Goal: Task Accomplishment & Management: Manage account settings

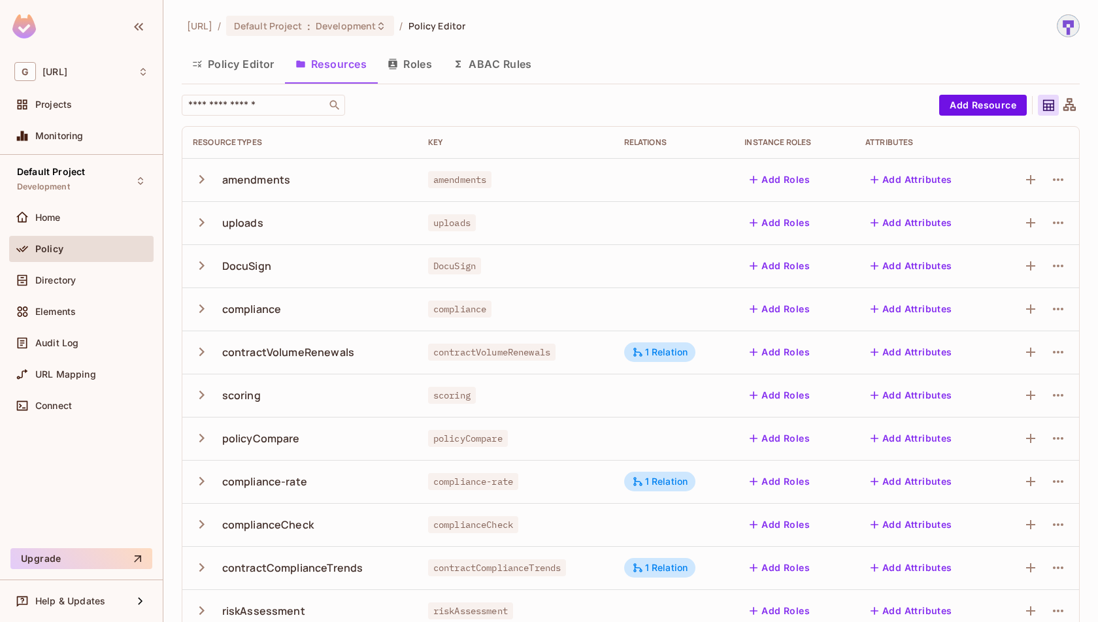
click at [245, 71] on button "Policy Editor" at bounding box center [233, 64] width 103 height 33
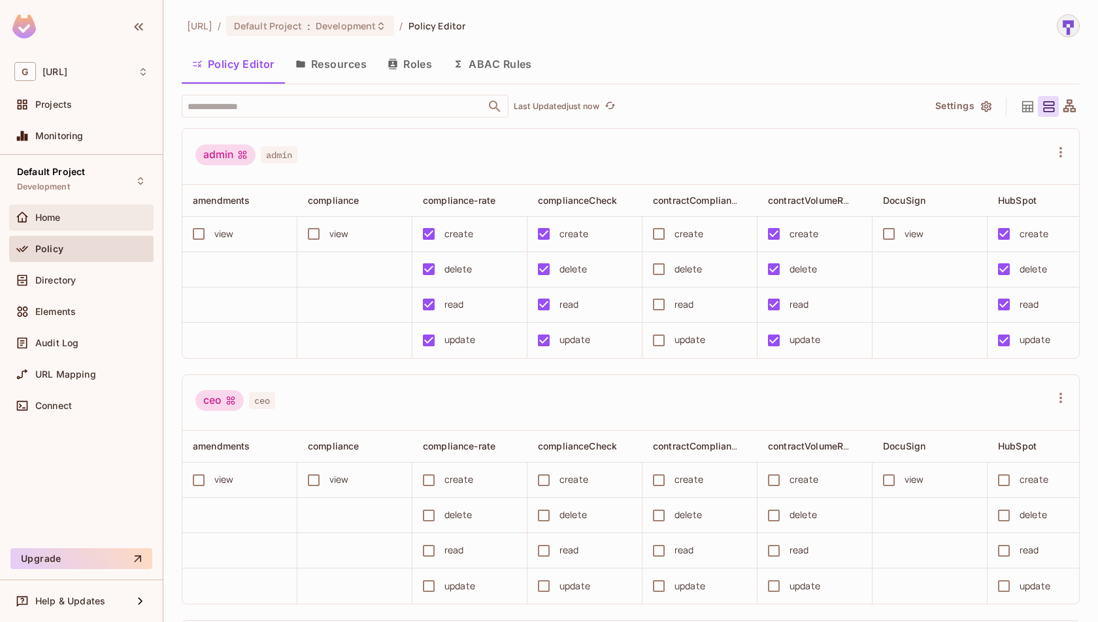
click at [86, 222] on div "Home" at bounding box center [81, 218] width 134 height 16
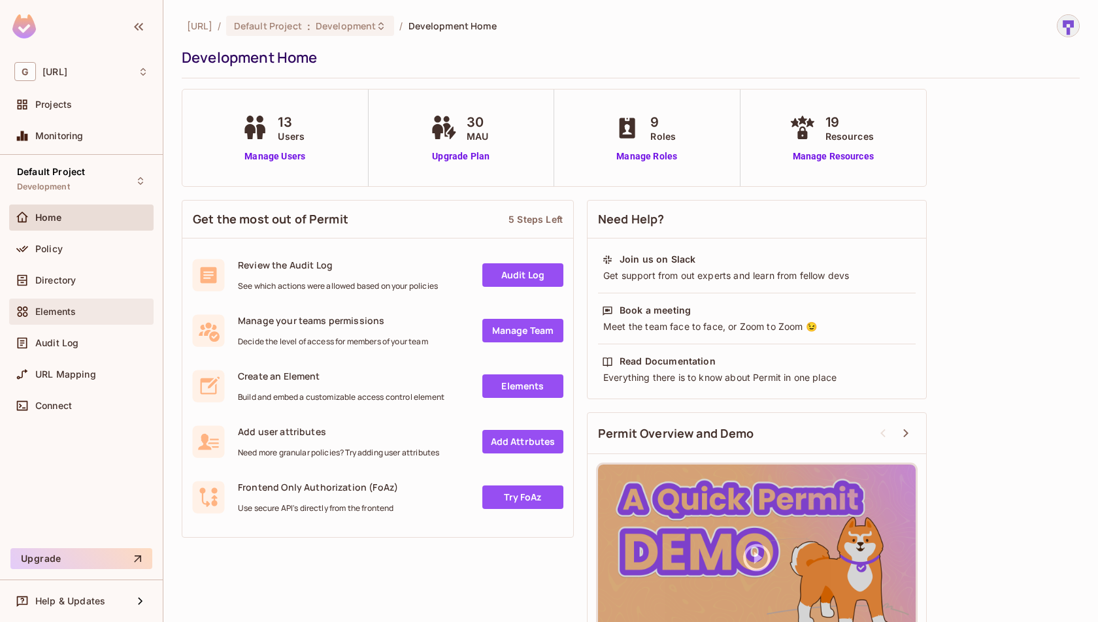
click at [90, 318] on div "Elements" at bounding box center [81, 312] width 134 height 16
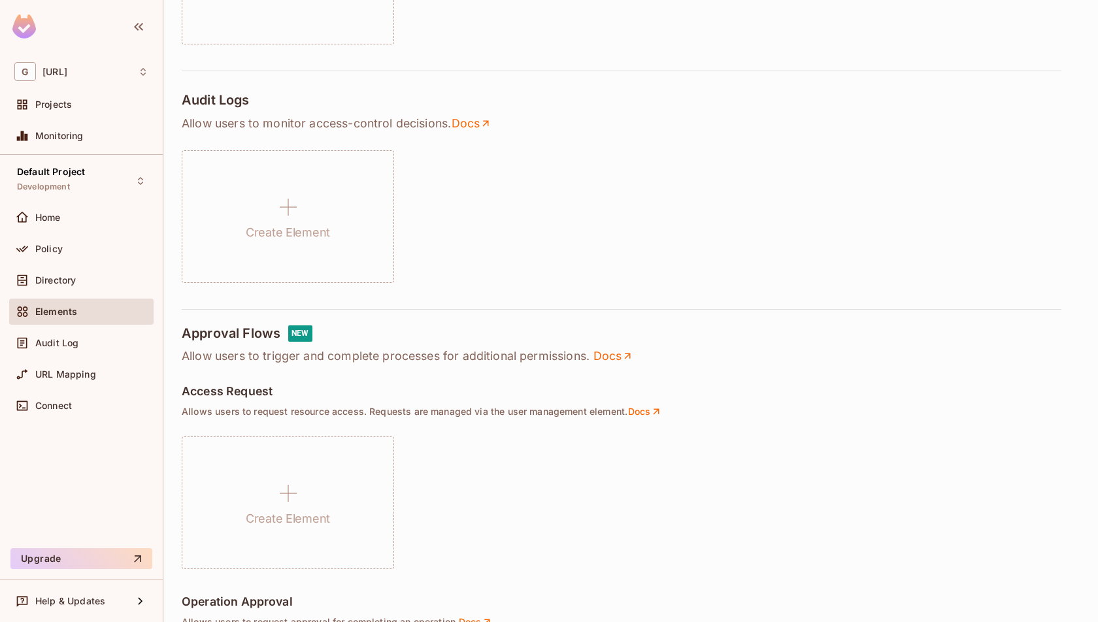
scroll to position [371, 0]
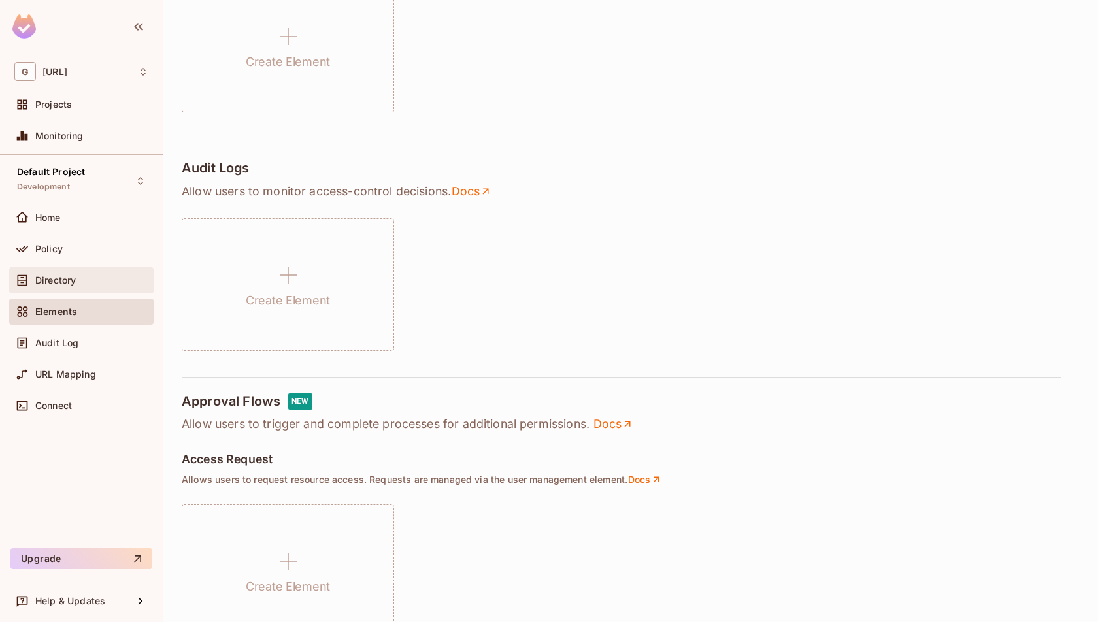
click at [80, 273] on div "Directory" at bounding box center [81, 281] width 134 height 16
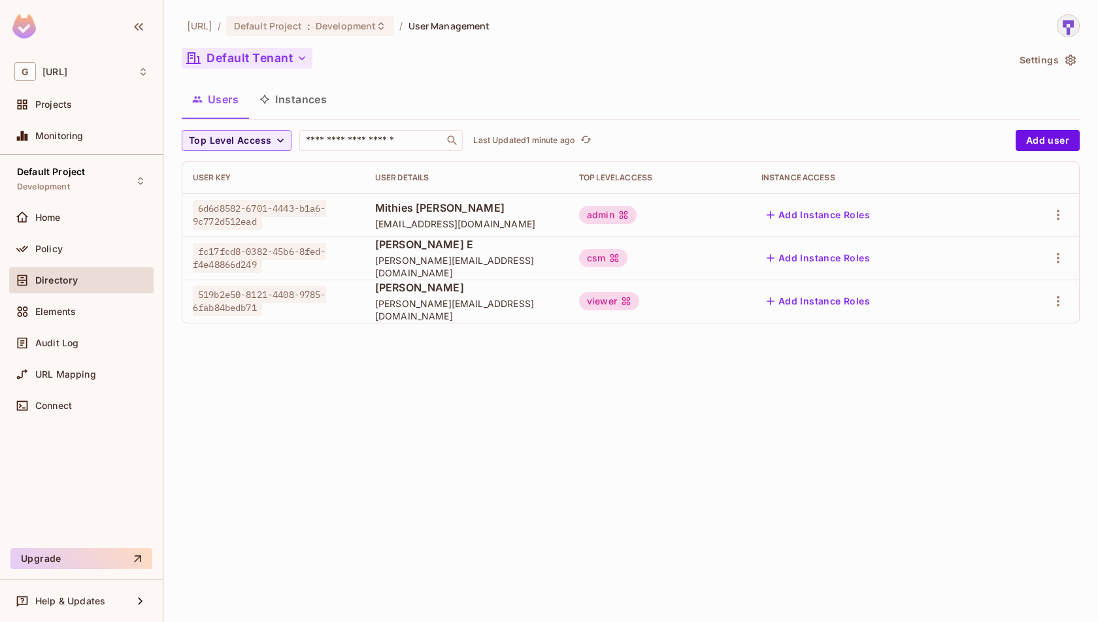
click at [289, 55] on button "Default Tenant" at bounding box center [247, 58] width 131 height 21
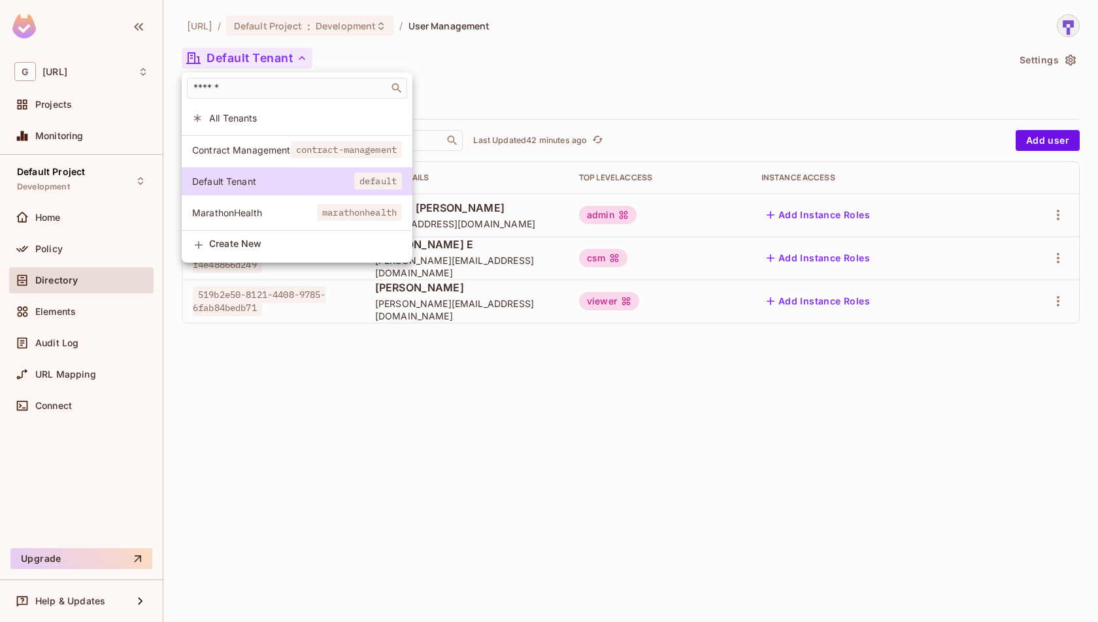
click at [508, 64] on div at bounding box center [549, 311] width 1098 height 622
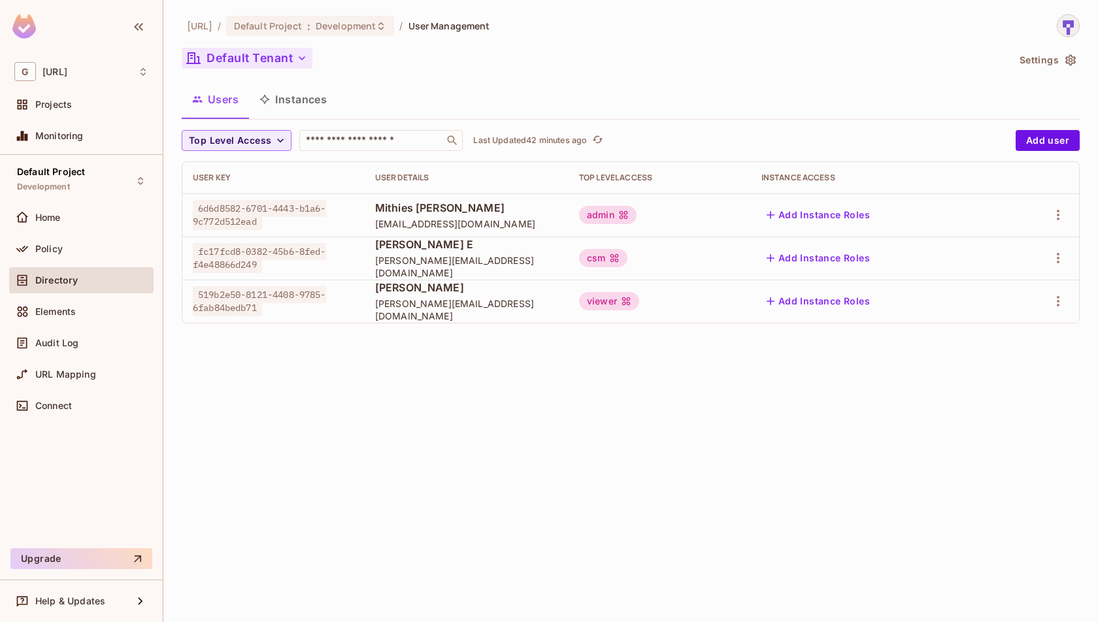
click at [298, 59] on icon "button" at bounding box center [302, 58] width 13 height 13
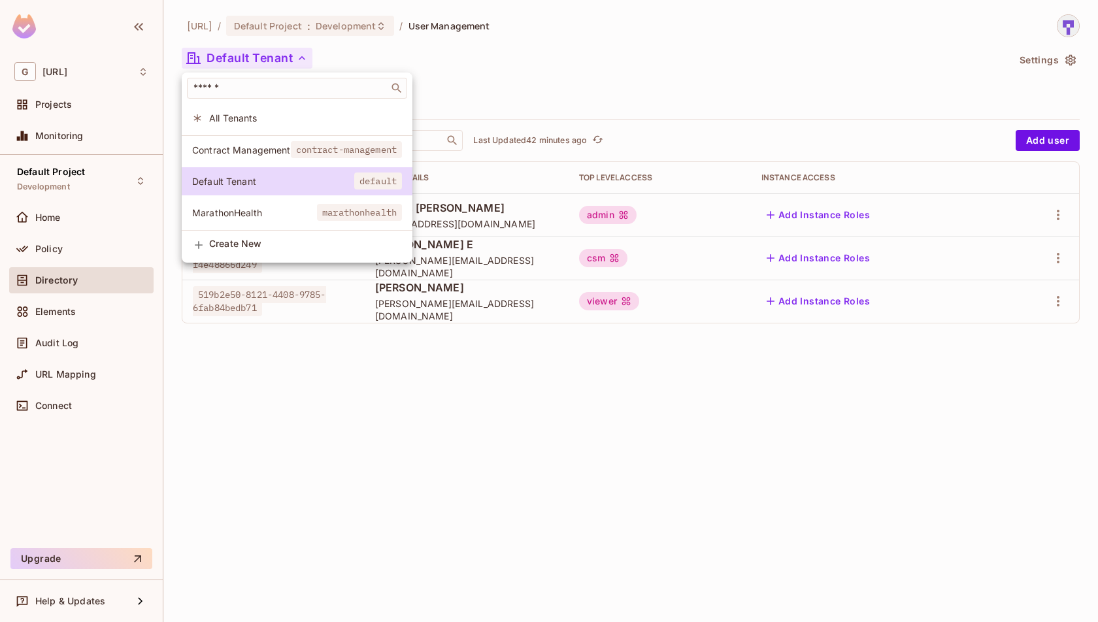
click at [303, 126] on li "All Tenants" at bounding box center [297, 118] width 231 height 28
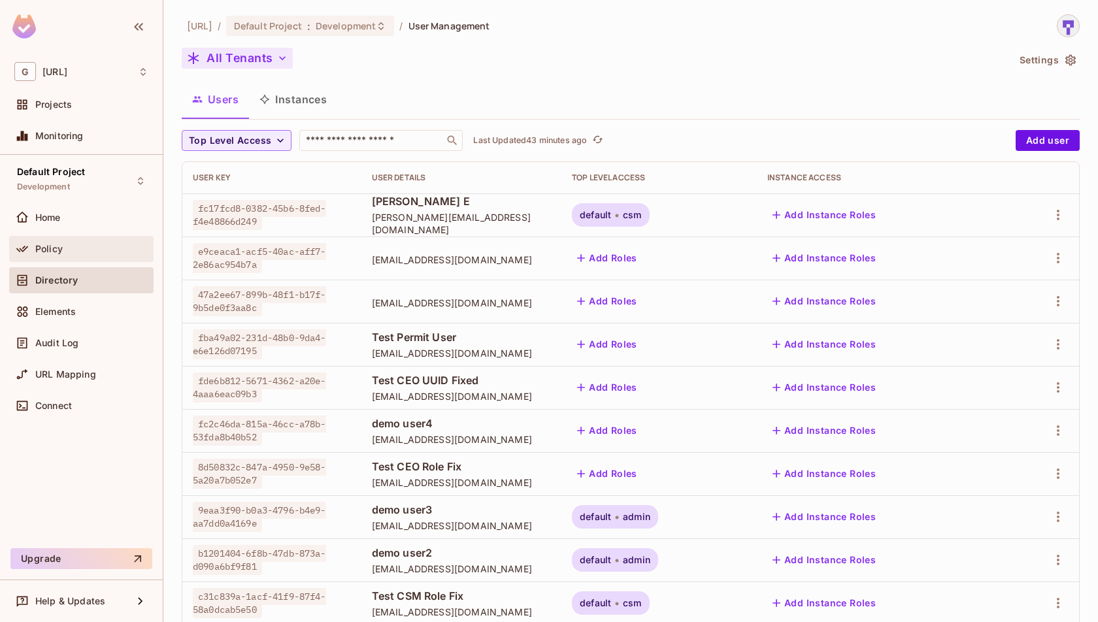
click at [110, 252] on div "Policy" at bounding box center [91, 249] width 113 height 10
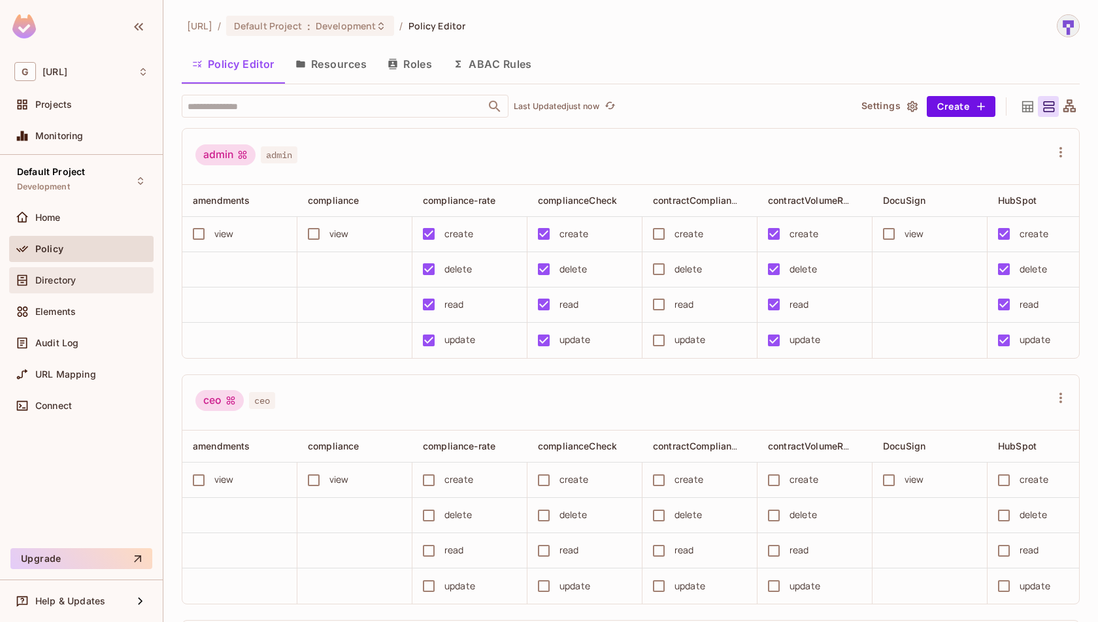
click at [86, 280] on div "Directory" at bounding box center [91, 280] width 113 height 10
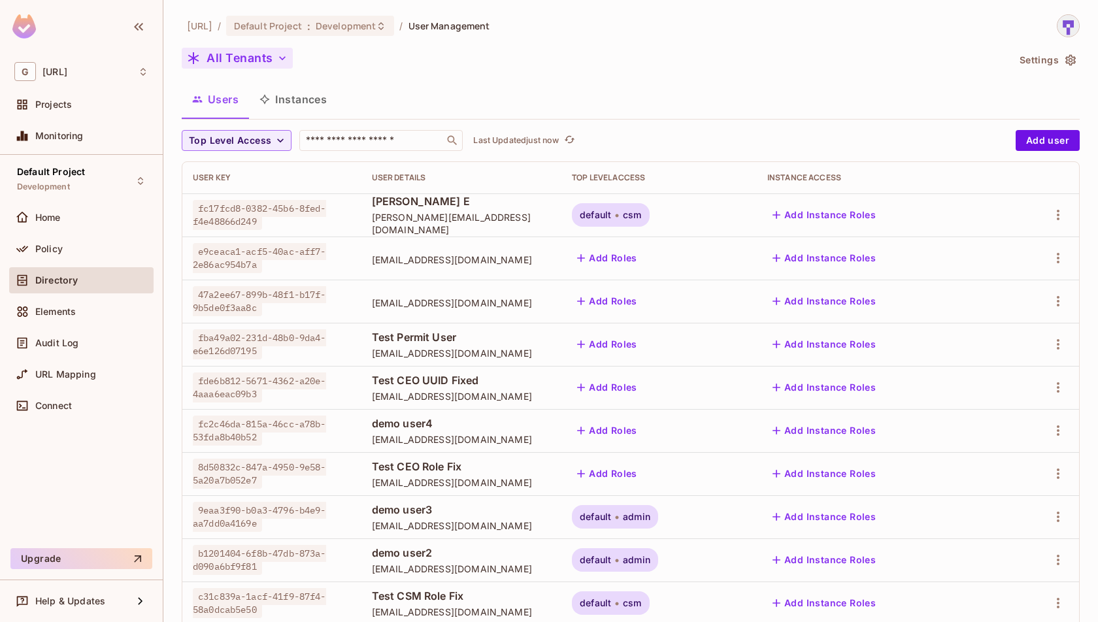
click at [279, 64] on icon "button" at bounding box center [282, 58] width 13 height 13
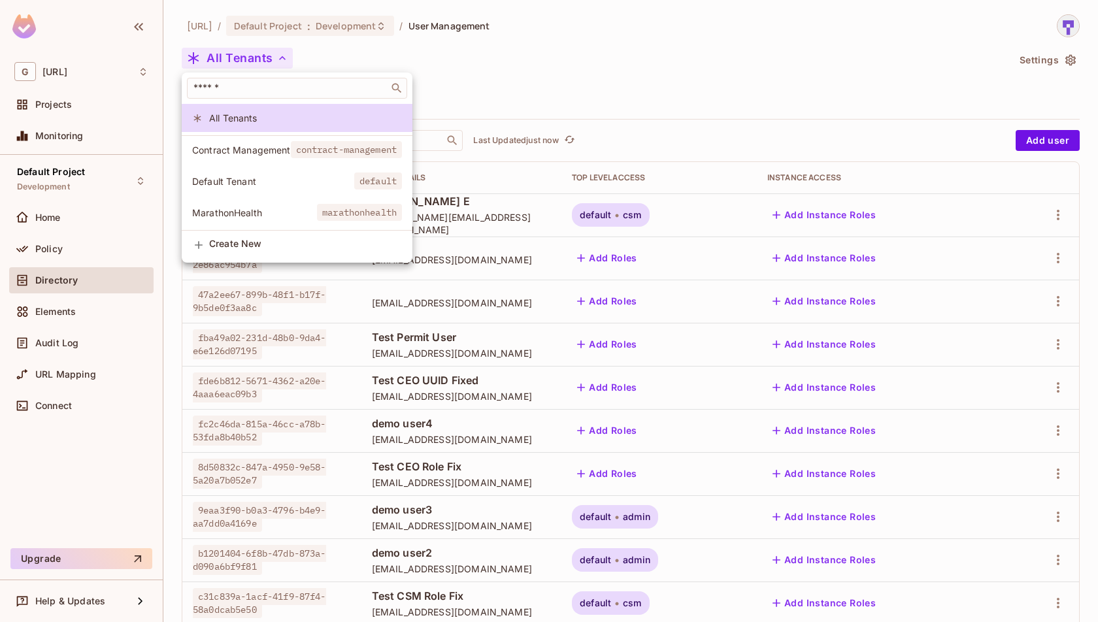
click at [333, 163] on div "Contract Management contract-management Default Tenant default MarathonHealth m…" at bounding box center [297, 182] width 231 height 95
click at [311, 158] on span "contract-management" at bounding box center [347, 149] width 112 height 17
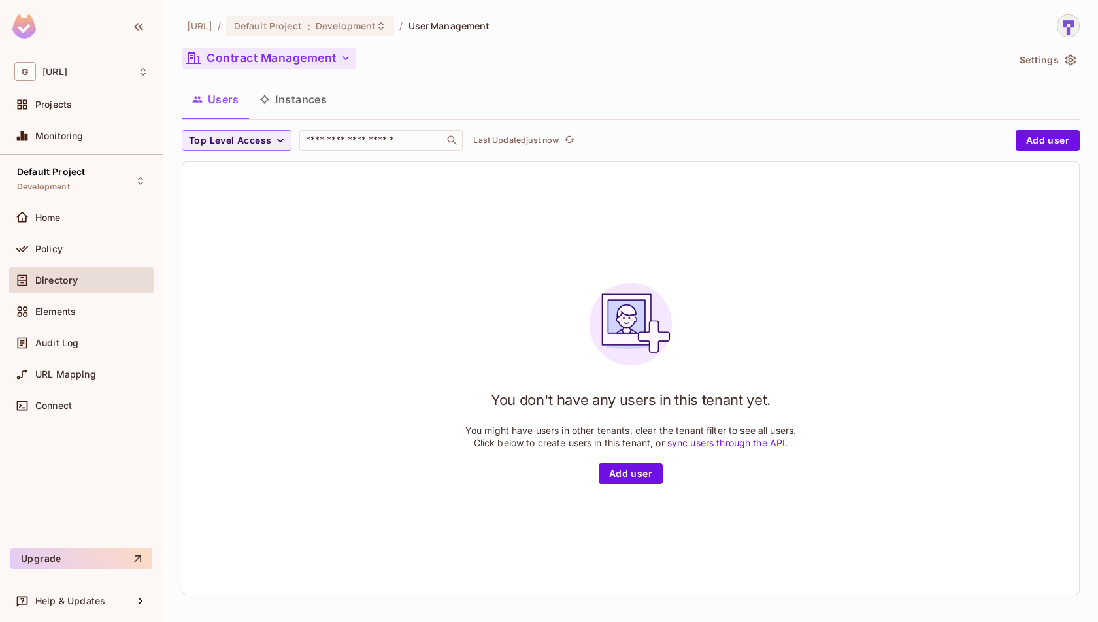
click at [327, 67] on button "Contract Management" at bounding box center [269, 58] width 175 height 21
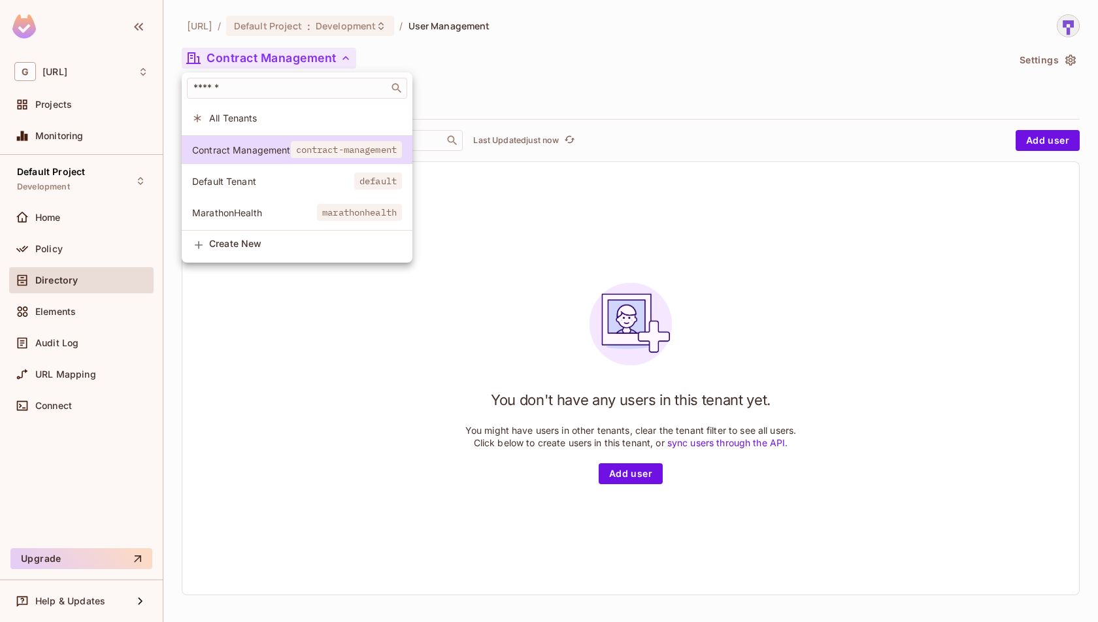
click at [364, 186] on span "default" at bounding box center [378, 181] width 48 height 17
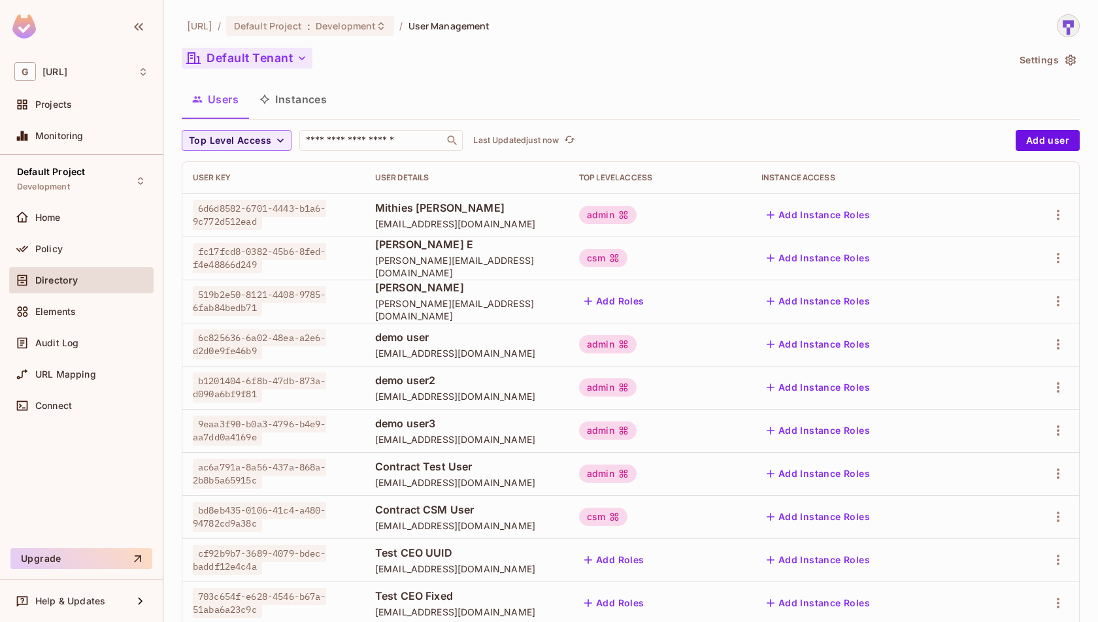
click at [292, 62] on button "Default Tenant" at bounding box center [247, 58] width 131 height 21
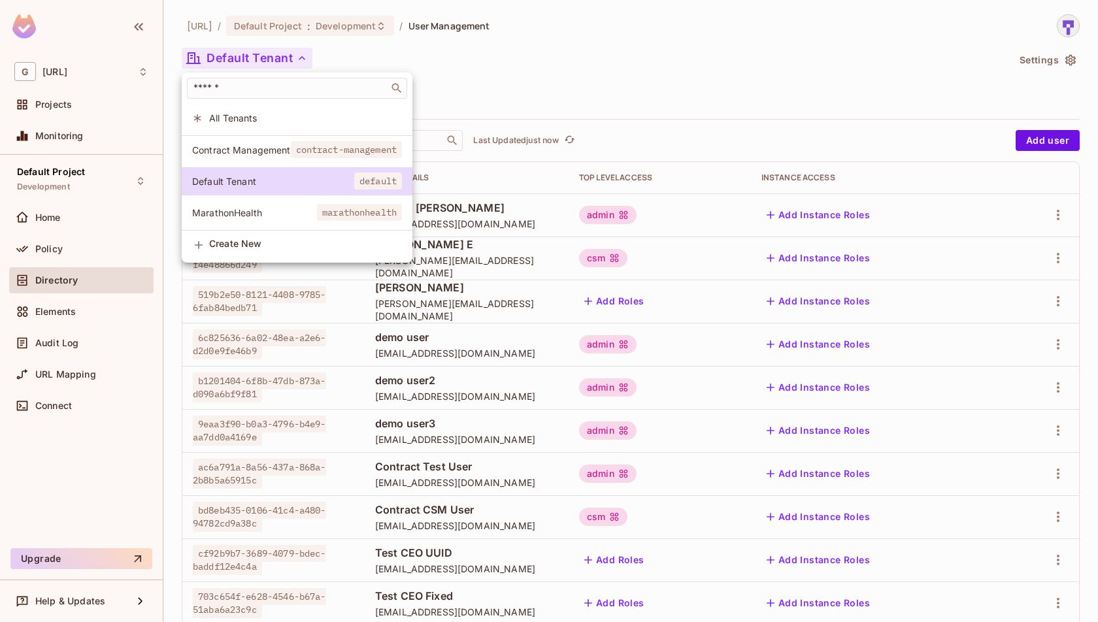
click at [347, 200] on li "MarathonHealth marathonhealth" at bounding box center [297, 213] width 231 height 28
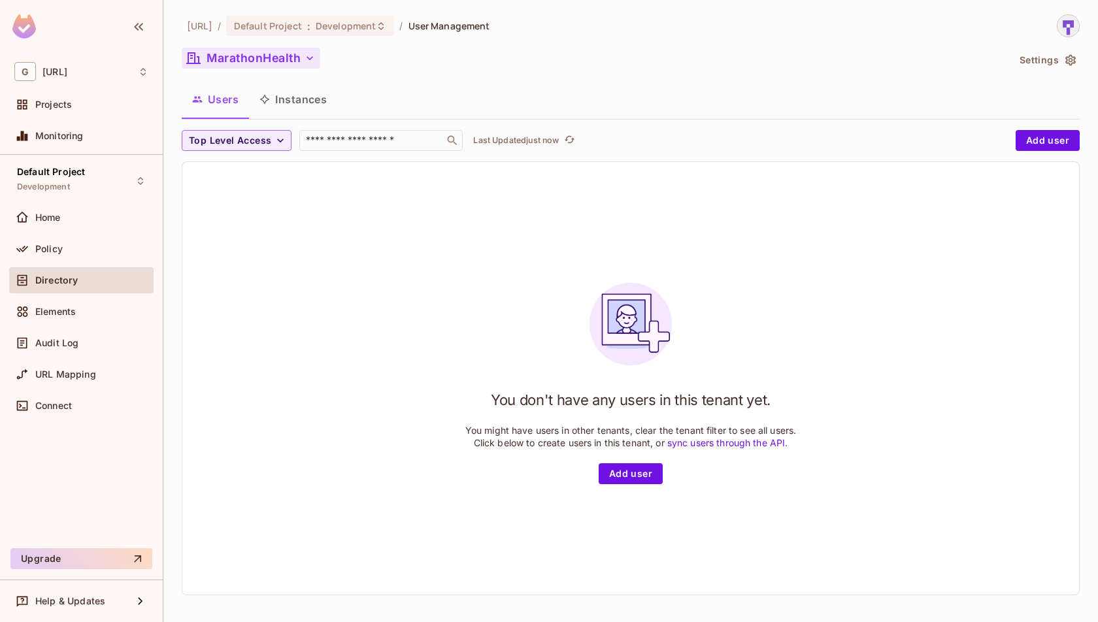
click at [302, 61] on button "MarathonHealth" at bounding box center [251, 58] width 139 height 21
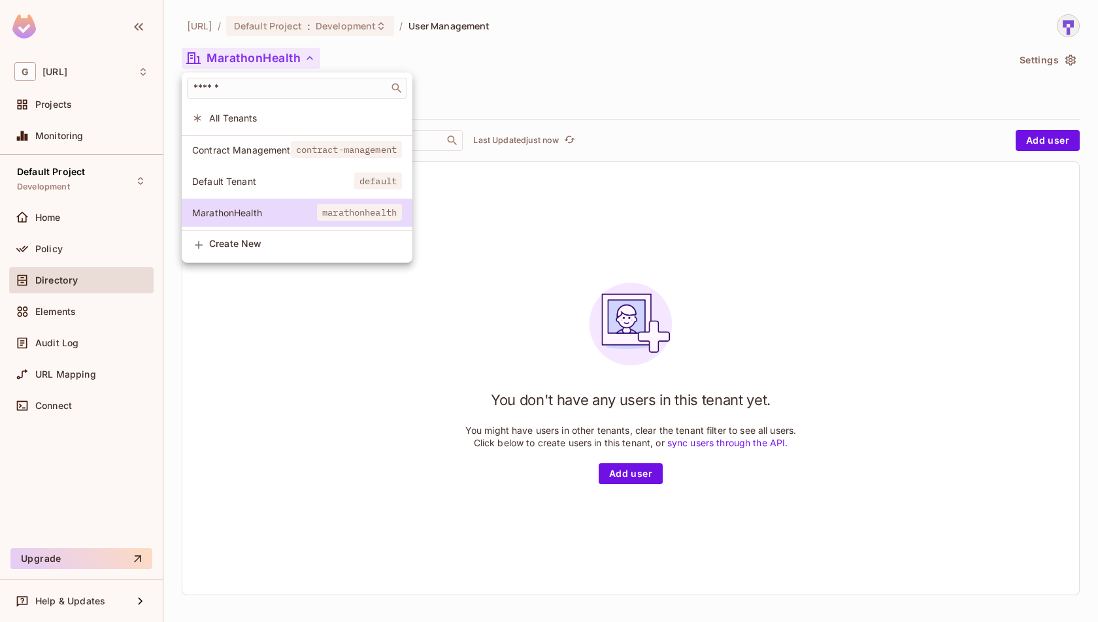
click at [343, 186] on span "Default Tenant" at bounding box center [273, 181] width 162 height 12
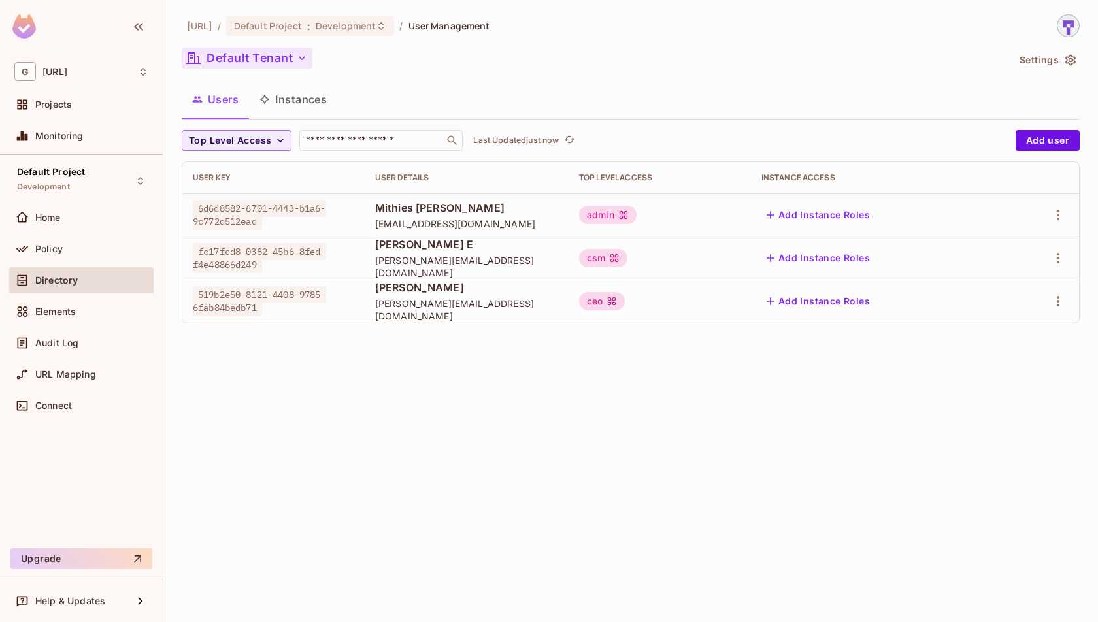
click at [292, 65] on button "Default Tenant" at bounding box center [247, 58] width 131 height 21
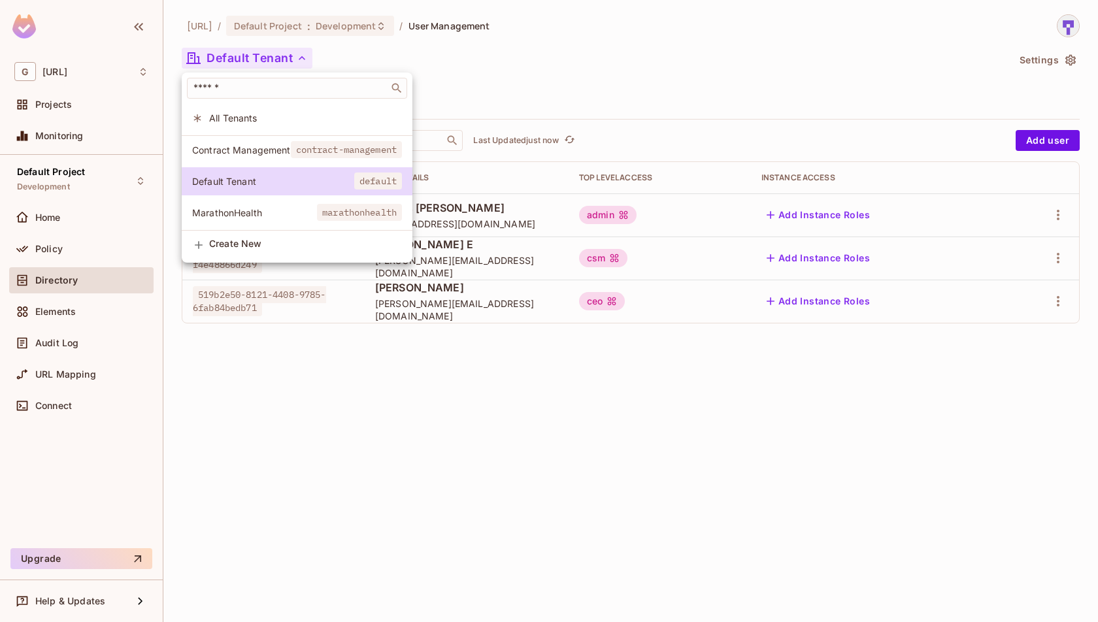
click at [307, 127] on li "All Tenants" at bounding box center [297, 118] width 231 height 28
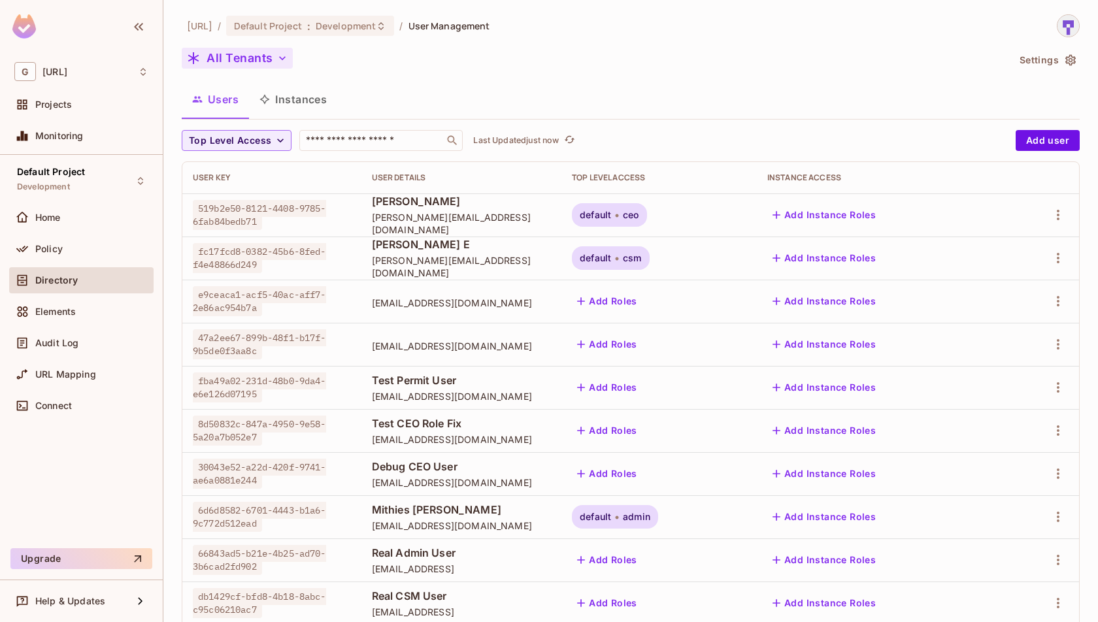
click at [275, 68] on button "All Tenants" at bounding box center [237, 58] width 111 height 21
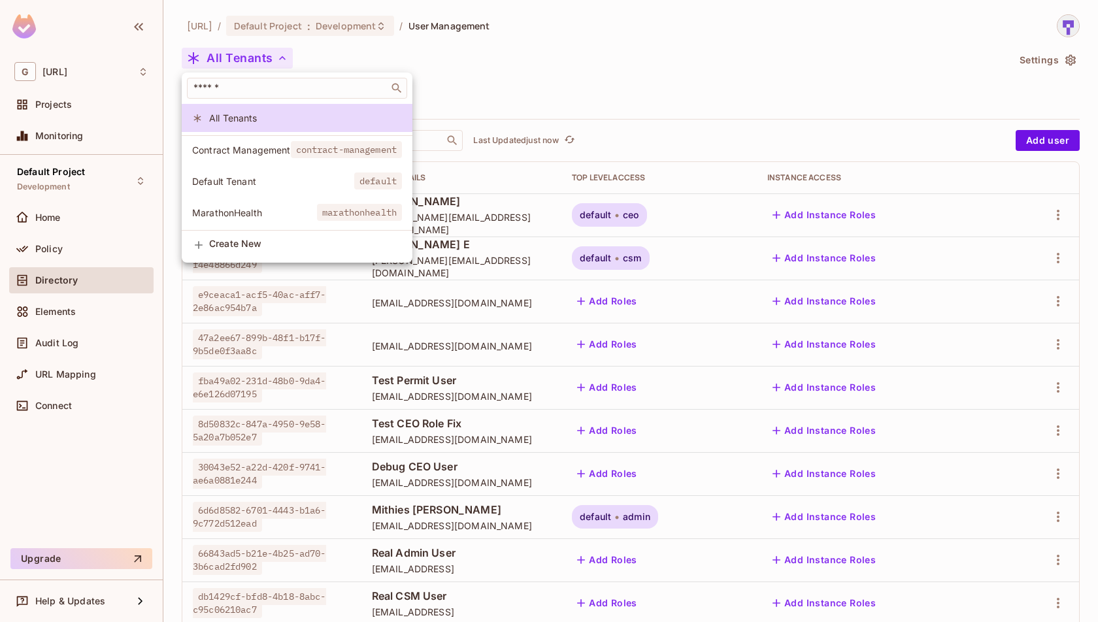
click at [296, 148] on span "contract-management" at bounding box center [347, 149] width 112 height 17
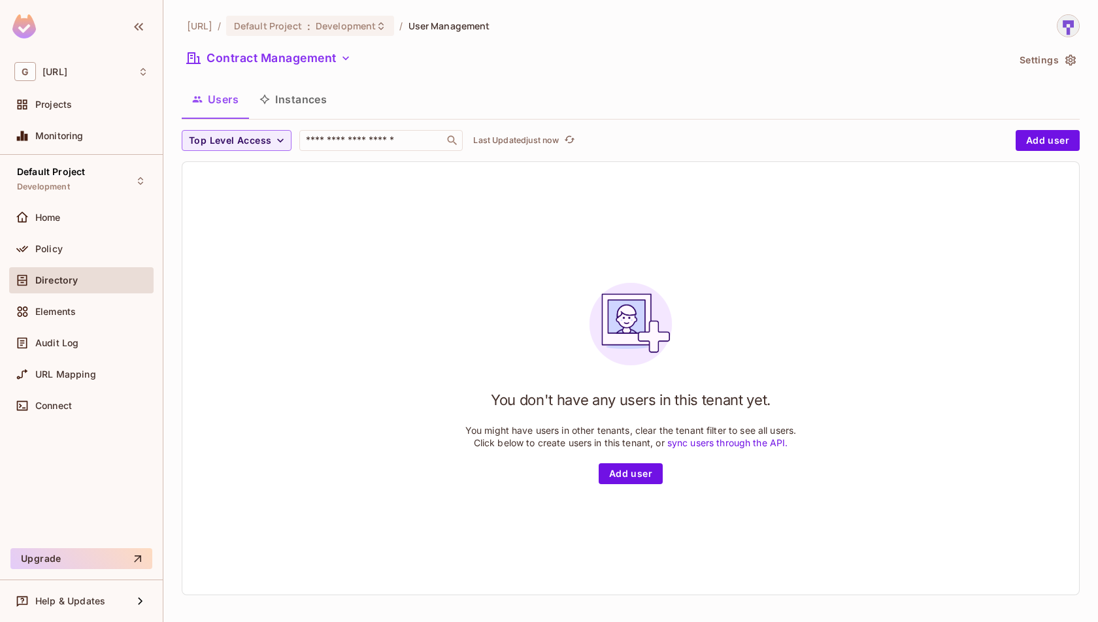
click at [311, 69] on div "Contract Management" at bounding box center [595, 60] width 826 height 25
click at [320, 65] on button "Contract Management" at bounding box center [269, 58] width 175 height 21
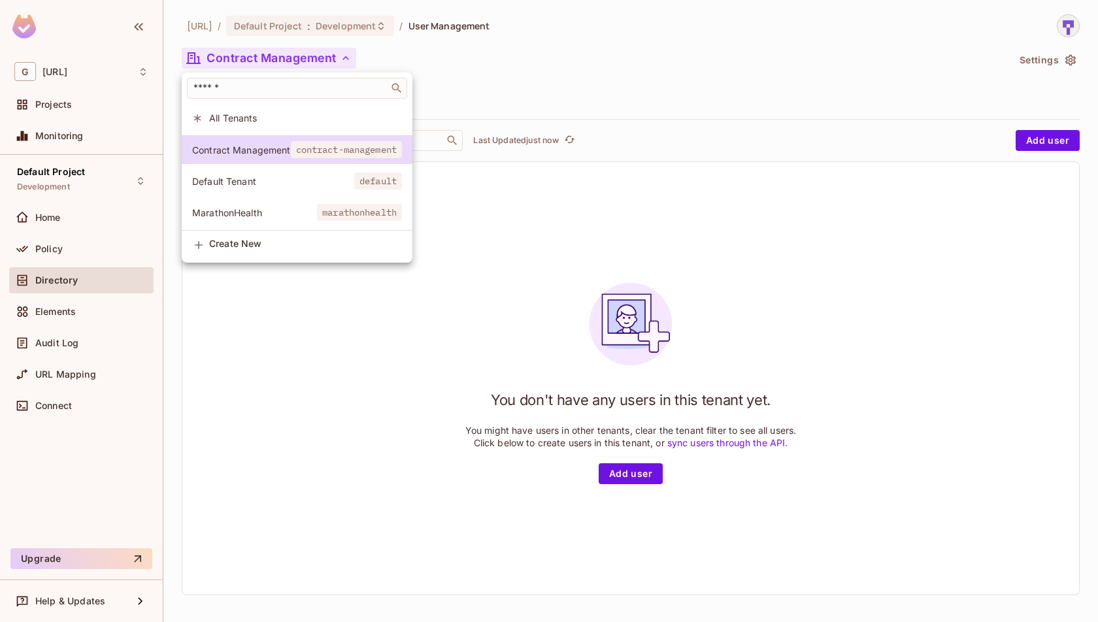
click at [337, 186] on span "Default Tenant" at bounding box center [273, 181] width 162 height 12
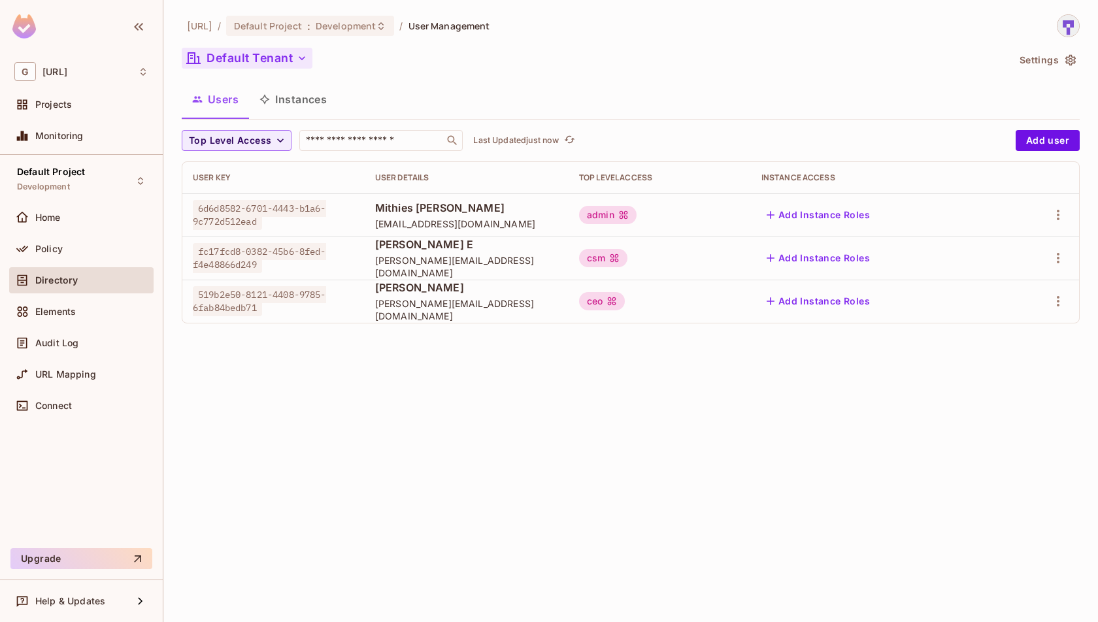
click at [286, 56] on button "Default Tenant" at bounding box center [247, 58] width 131 height 21
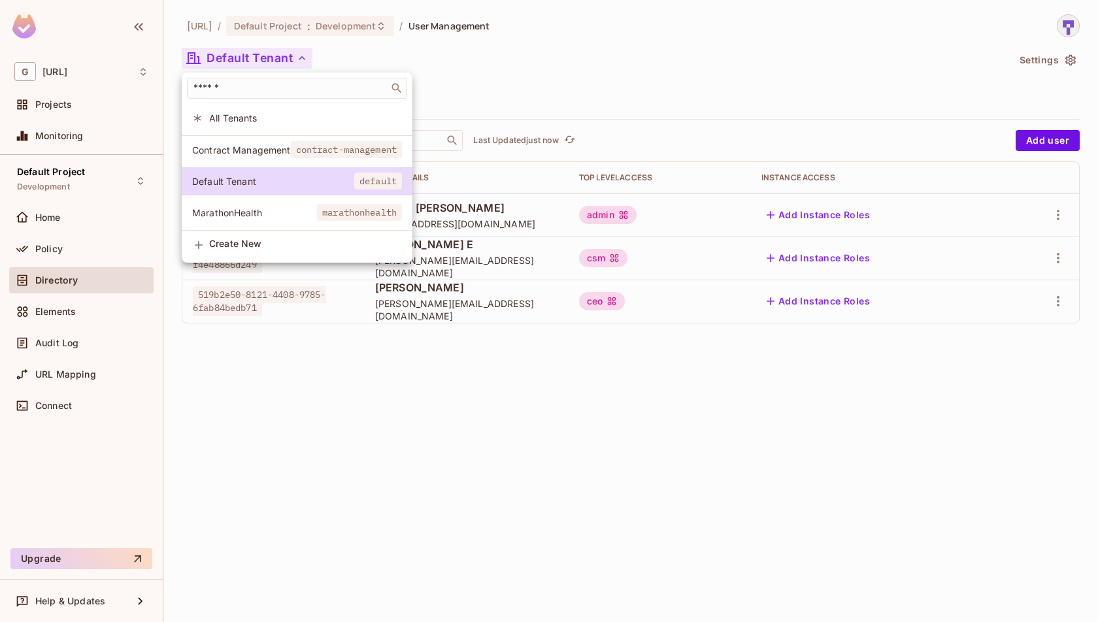
click at [290, 212] on span "MarathonHealth" at bounding box center [254, 213] width 125 height 12
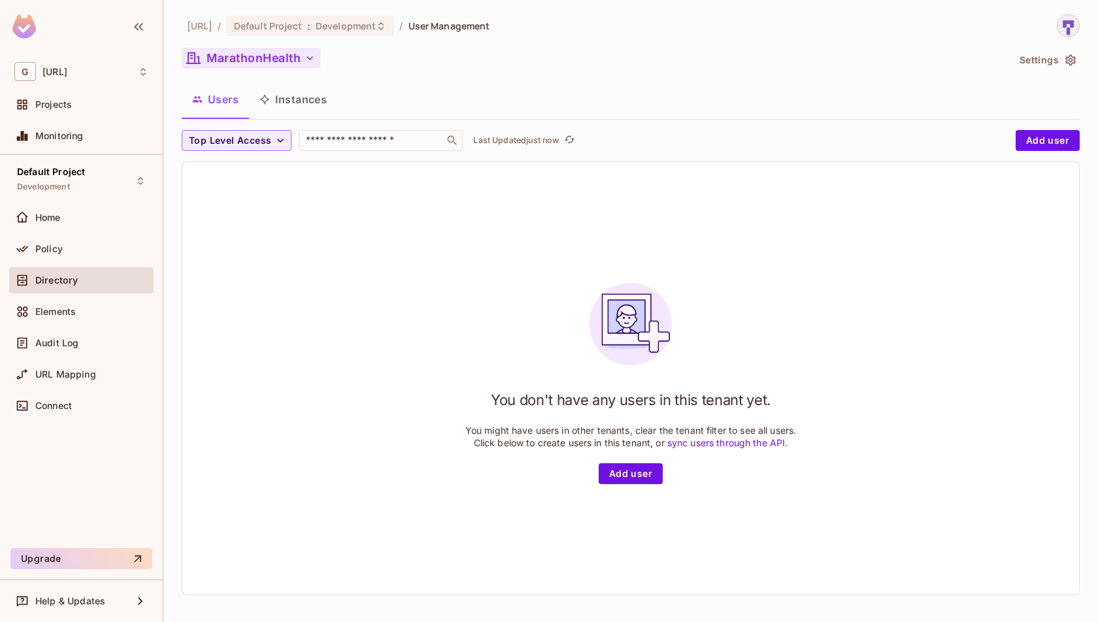
click at [299, 57] on button "MarathonHealth" at bounding box center [251, 58] width 139 height 21
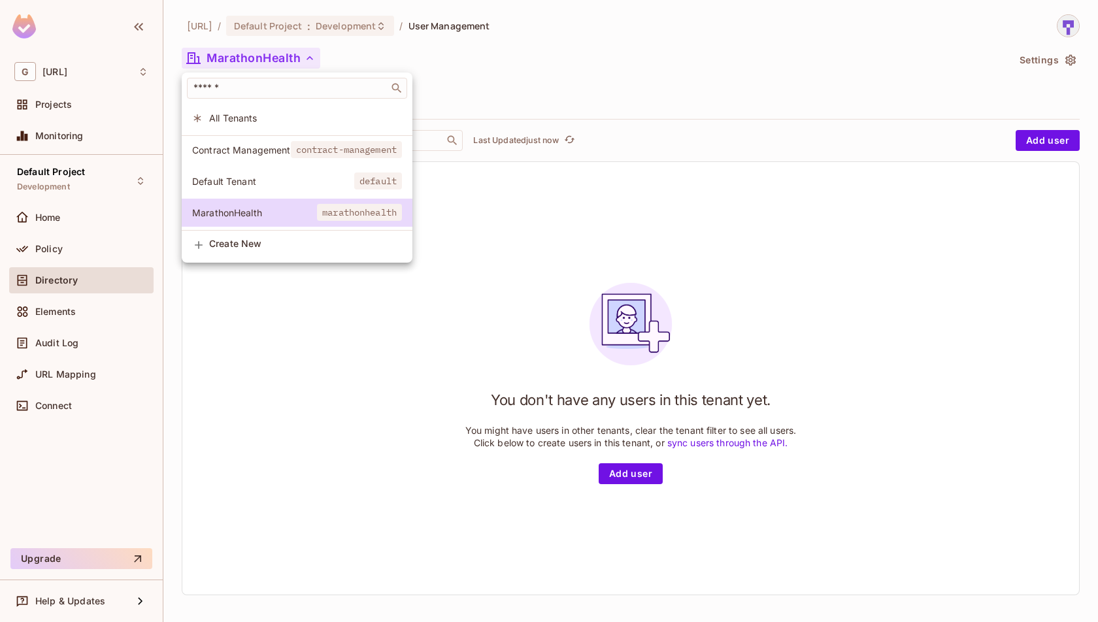
click at [308, 127] on li "All Tenants" at bounding box center [297, 118] width 231 height 28
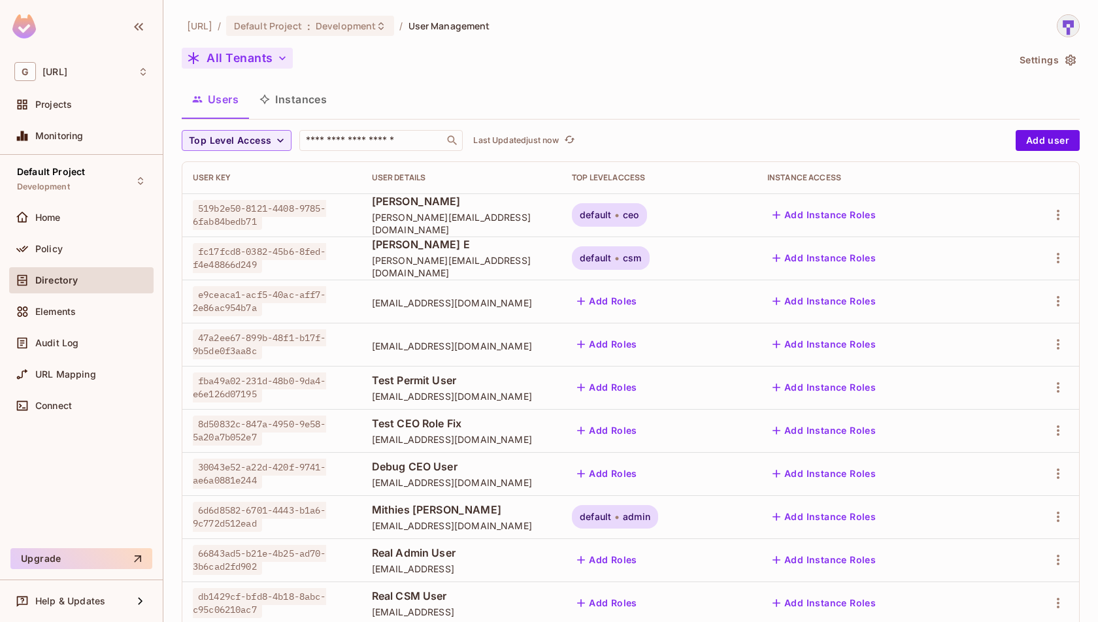
click at [277, 67] on button "All Tenants" at bounding box center [237, 58] width 111 height 21
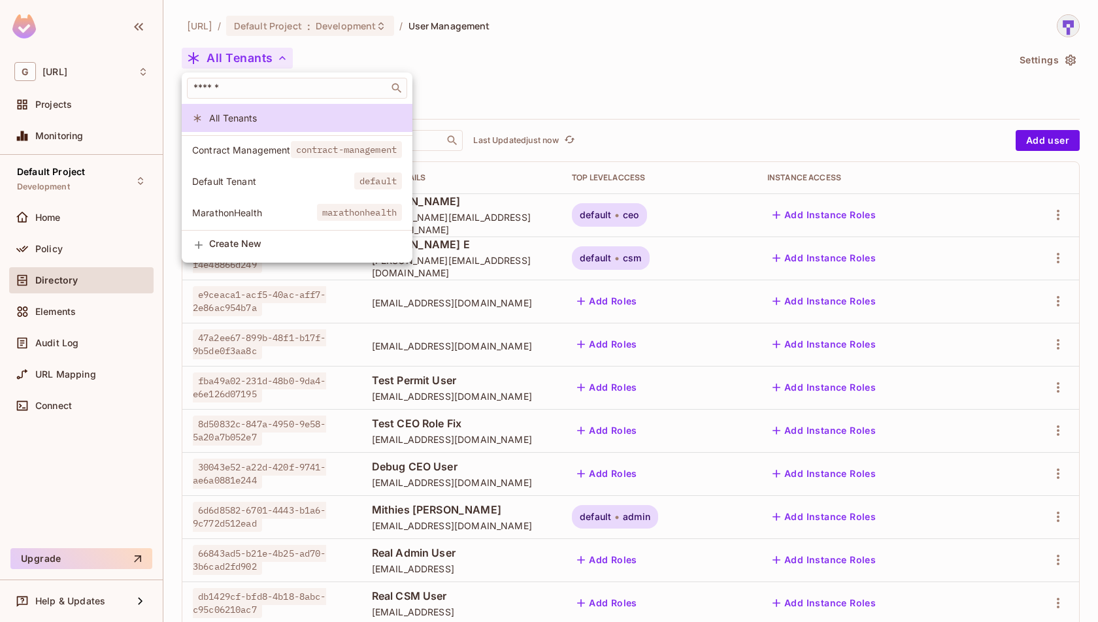
click at [484, 78] on div at bounding box center [549, 311] width 1098 height 622
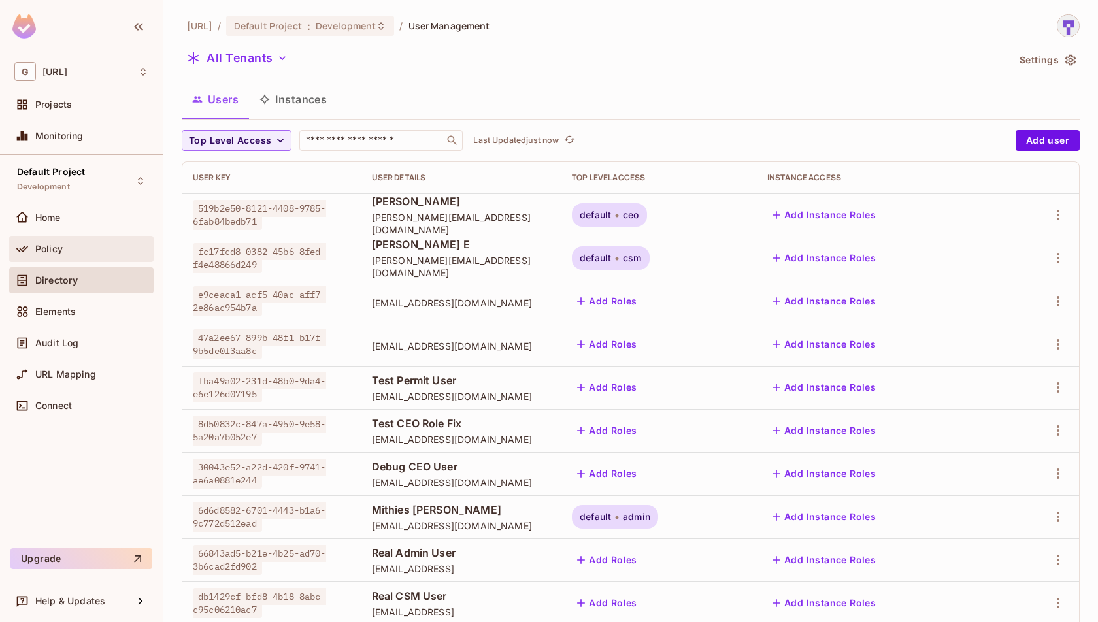
click at [129, 249] on div "Policy" at bounding box center [91, 249] width 113 height 10
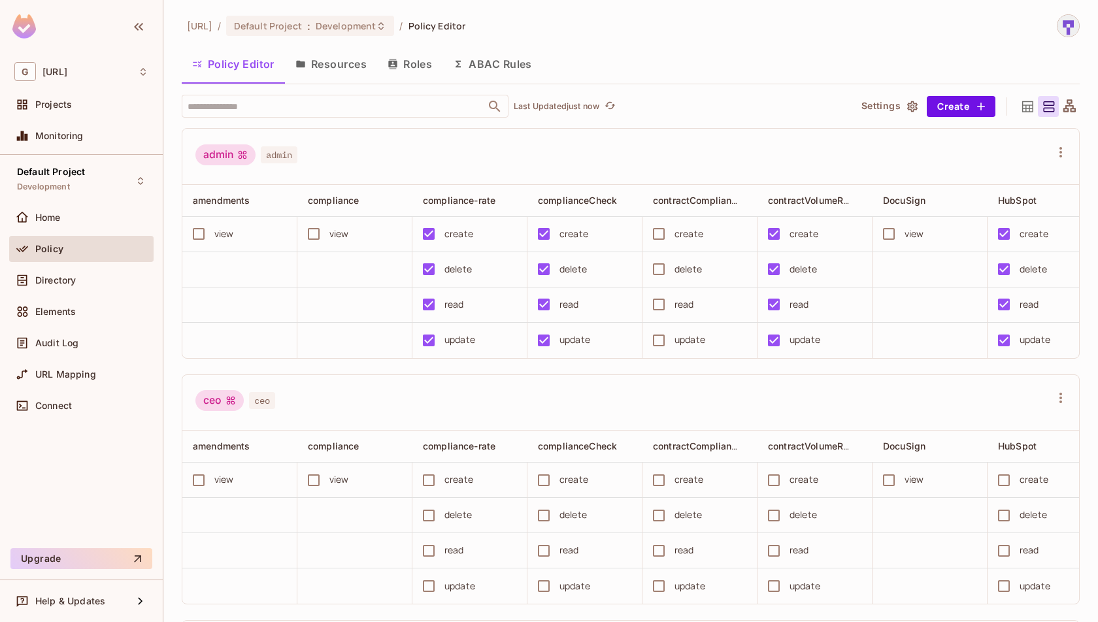
click at [401, 67] on button "Roles" at bounding box center [409, 64] width 65 height 33
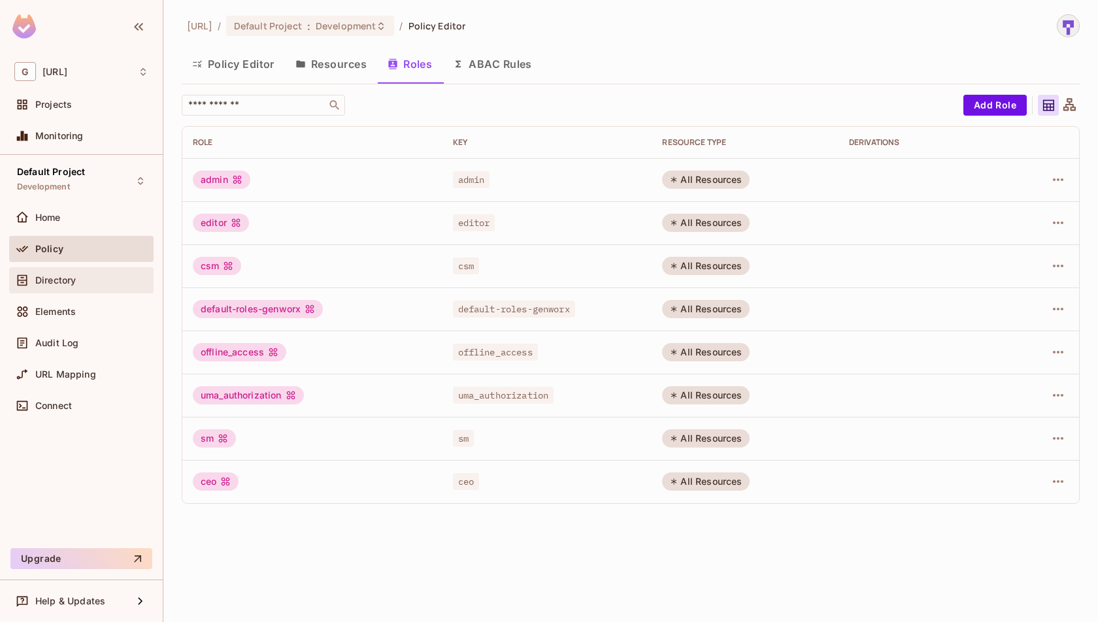
click at [124, 269] on div "Directory" at bounding box center [81, 280] width 144 height 26
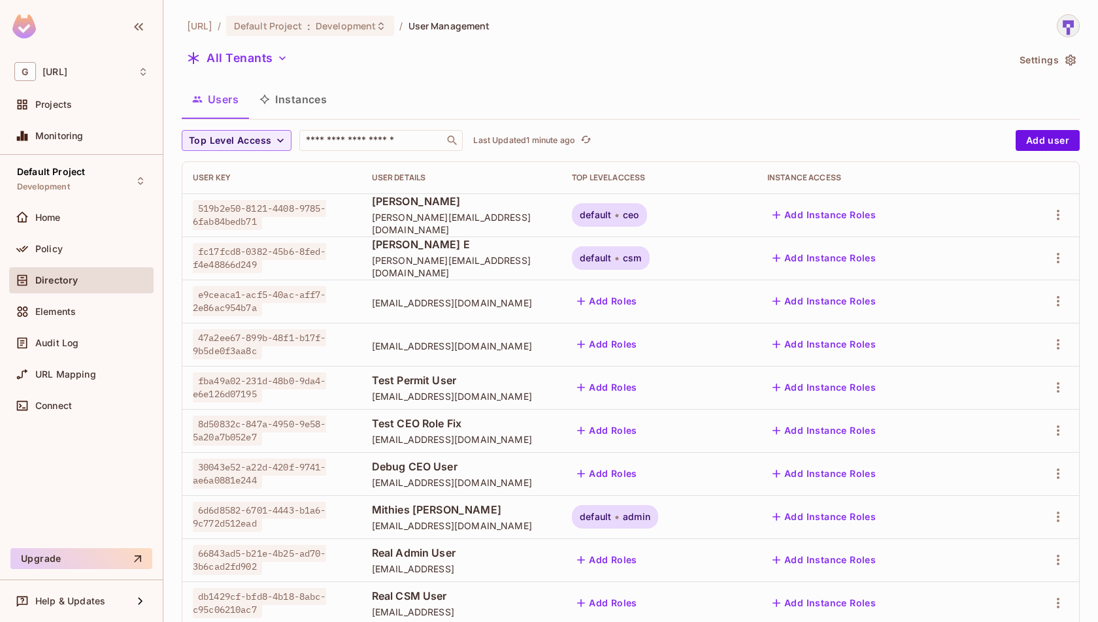
click at [611, 517] on span "default" at bounding box center [595, 517] width 31 height 10
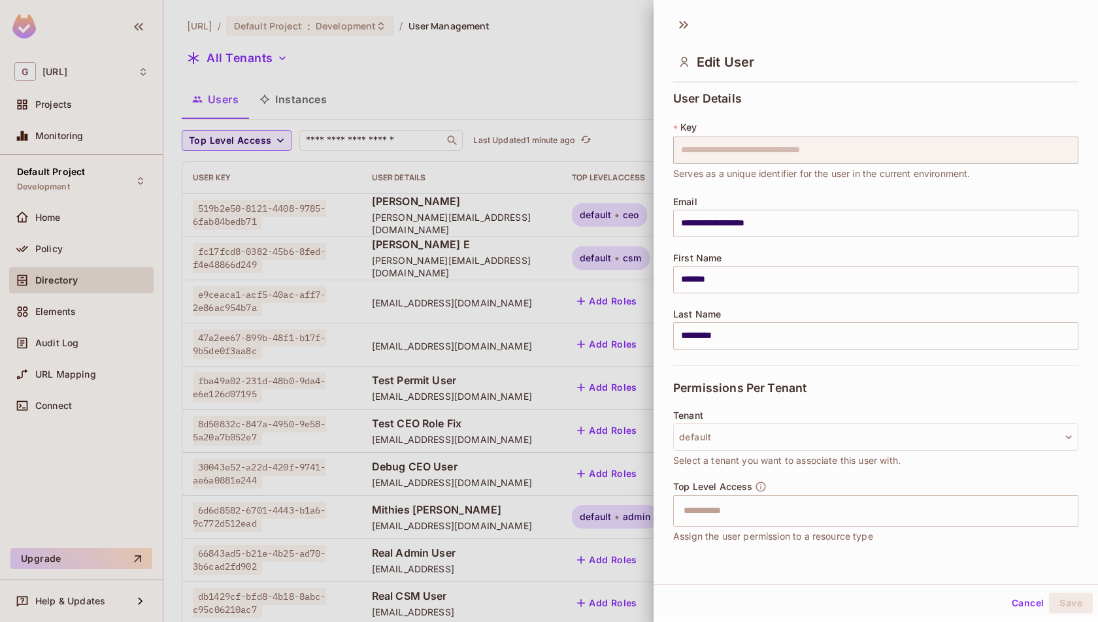
scroll to position [290, 0]
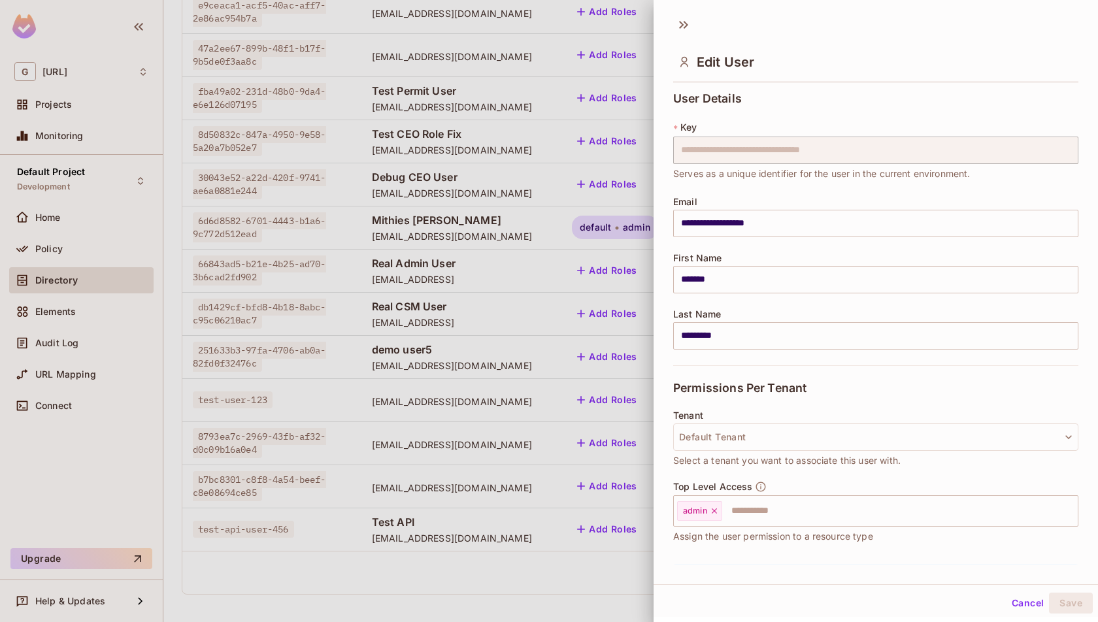
click at [788, 530] on span "Assign the user permission to a resource type" at bounding box center [773, 537] width 200 height 14
click at [1038, 600] on button "Cancel" at bounding box center [1028, 603] width 42 height 21
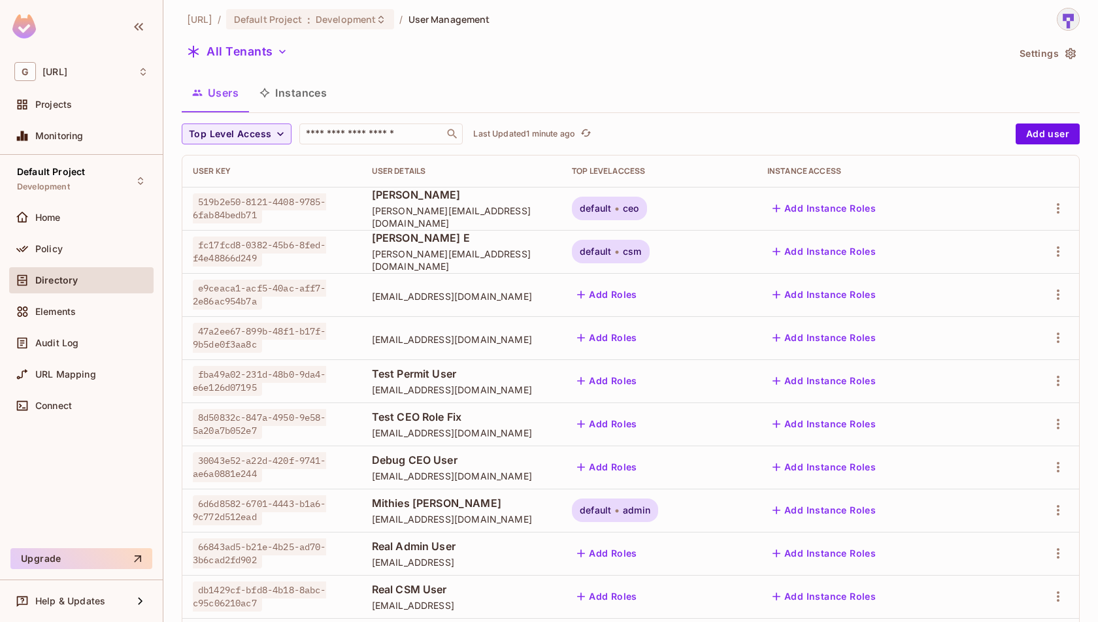
scroll to position [0, 0]
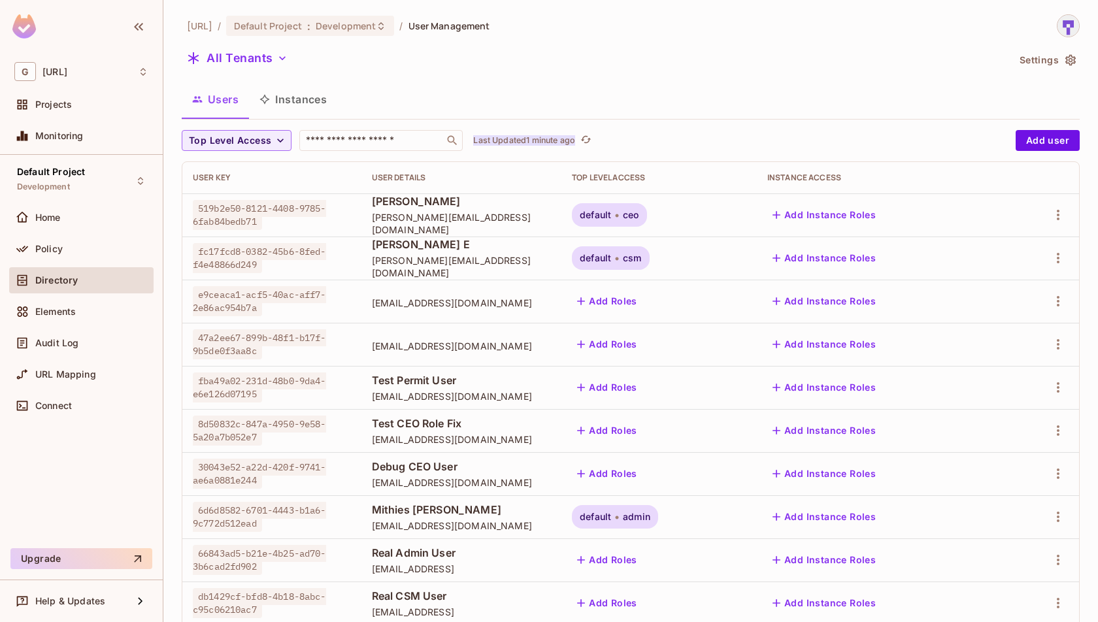
click at [565, 137] on p "Last Updated 1 minute ago" at bounding box center [524, 140] width 102 height 10
click at [530, 74] on div "genworx.ai / Default Project : Development / User Management All Tenants Settin…" at bounding box center [631, 454] width 898 height 881
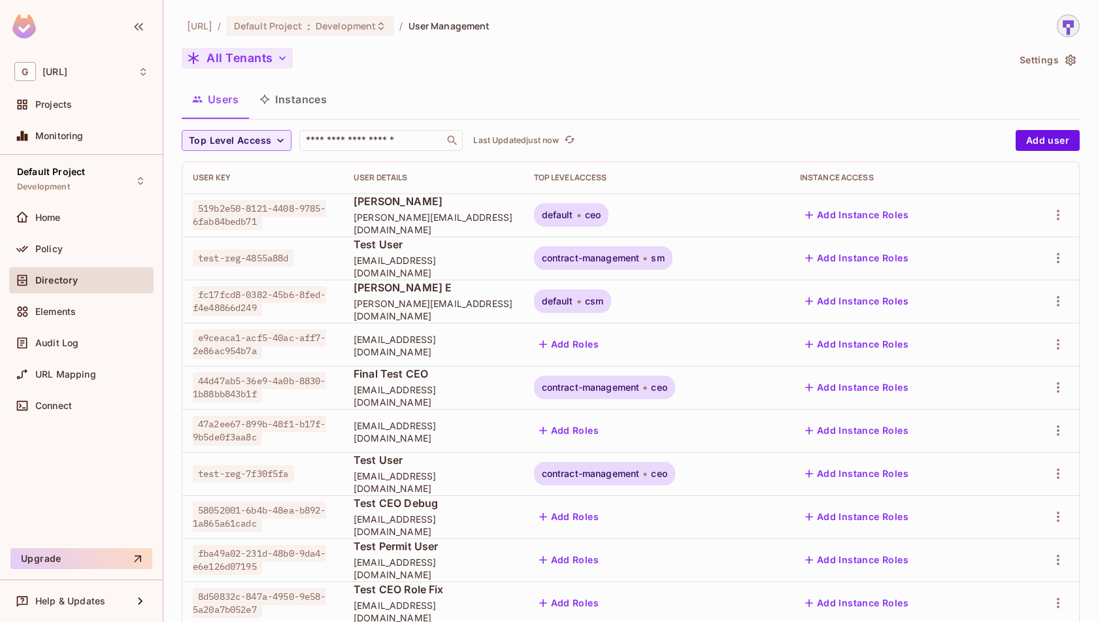
click at [276, 54] on icon "button" at bounding box center [282, 58] width 13 height 13
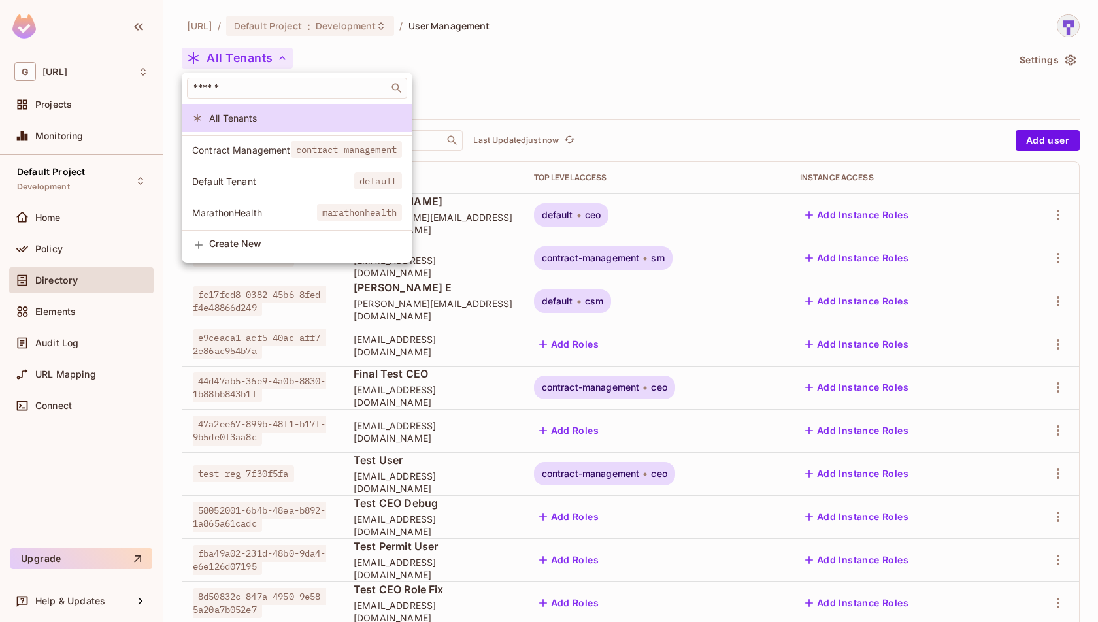
click at [297, 152] on span "contract-management" at bounding box center [347, 149] width 112 height 17
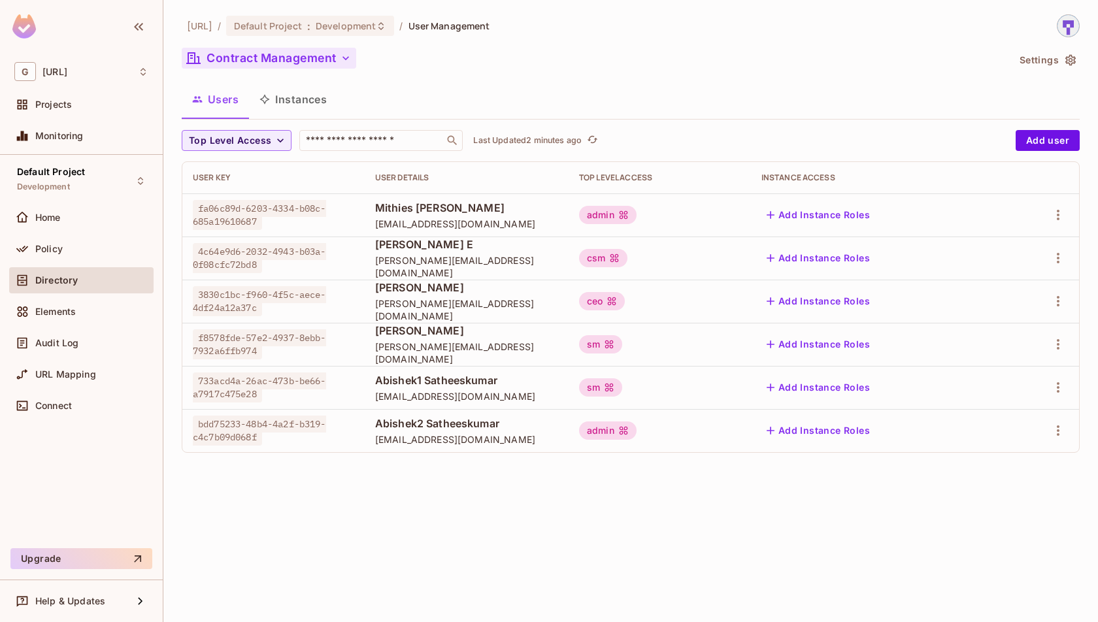
click at [346, 65] on button "Contract Management" at bounding box center [269, 58] width 175 height 21
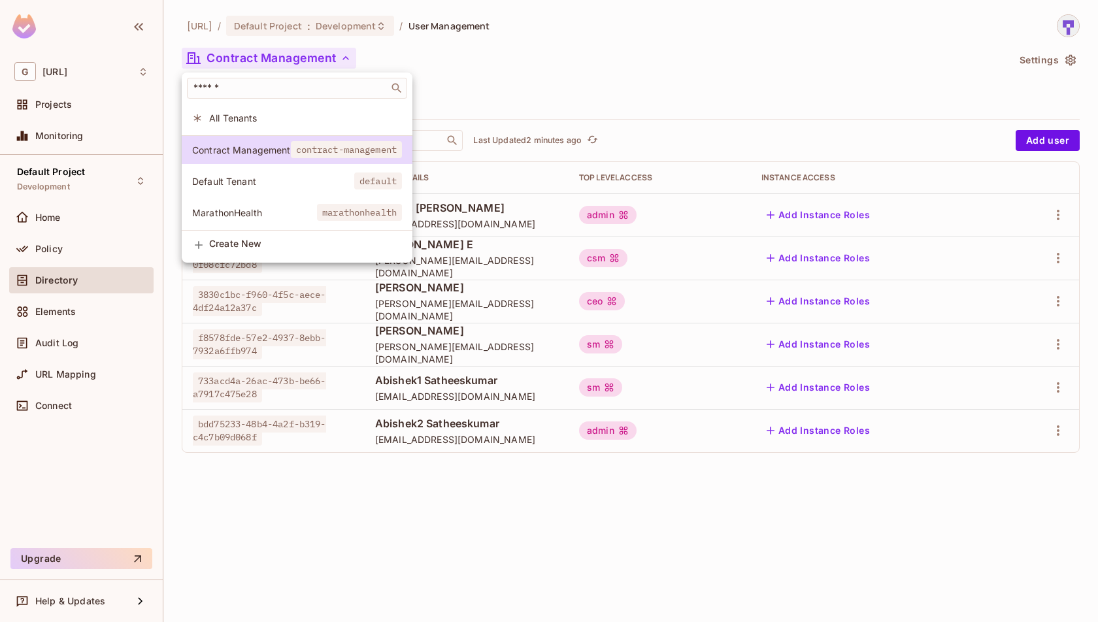
click at [462, 56] on div at bounding box center [549, 311] width 1098 height 622
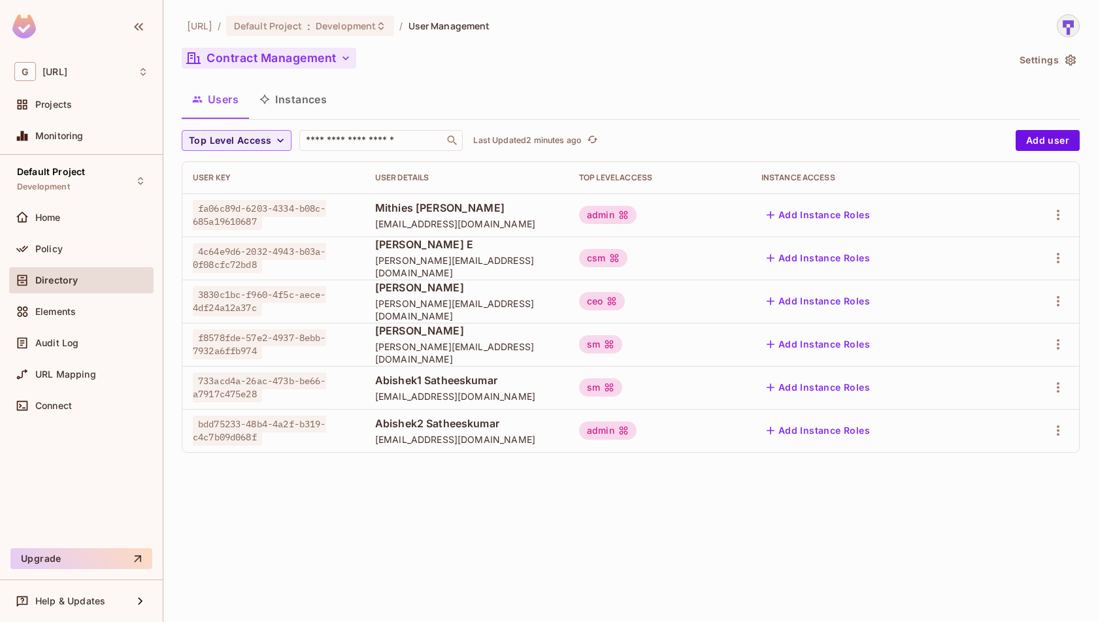
click at [347, 61] on icon "button" at bounding box center [345, 58] width 13 height 13
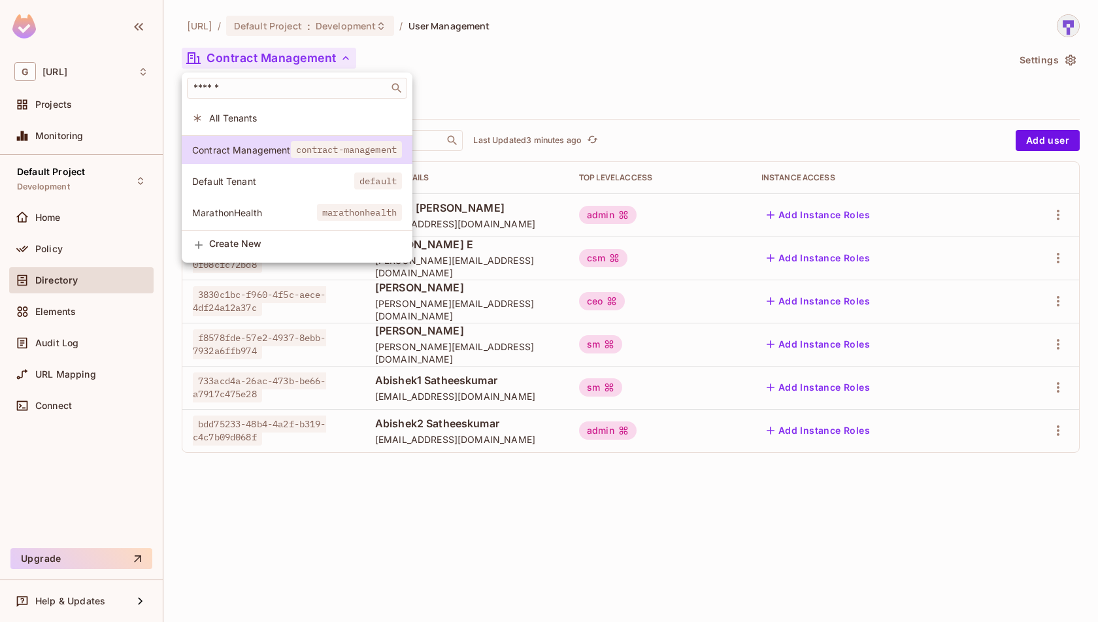
click at [526, 88] on div at bounding box center [549, 311] width 1098 height 622
